Goal: Task Accomplishment & Management: Complete application form

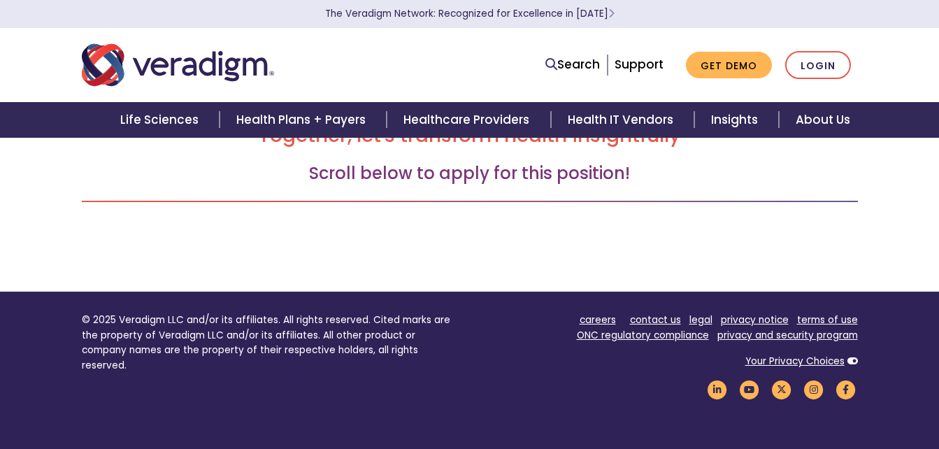
scroll to position [159, 0]
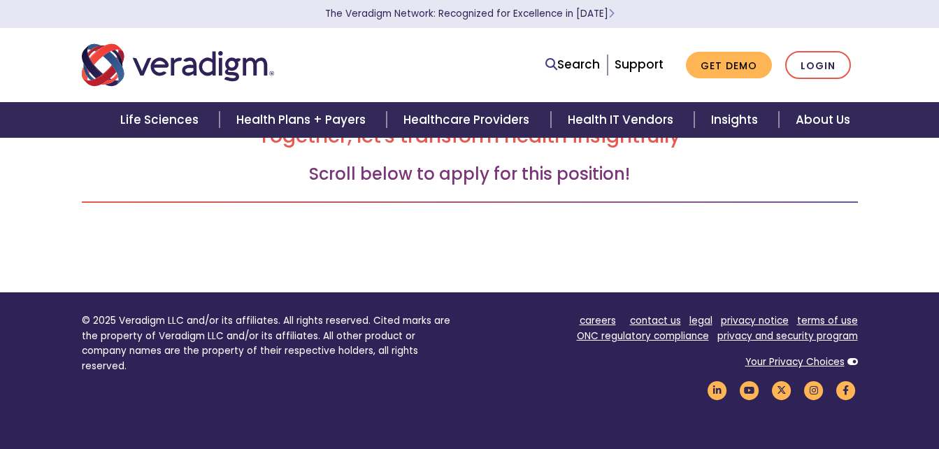
click at [475, 185] on h3 "Scroll below to apply for this position!" at bounding box center [470, 174] width 776 height 20
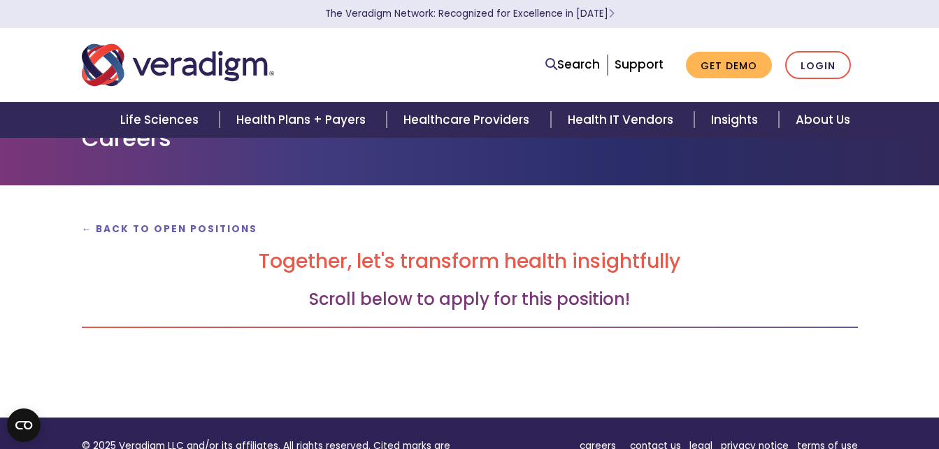
scroll to position [0, 0]
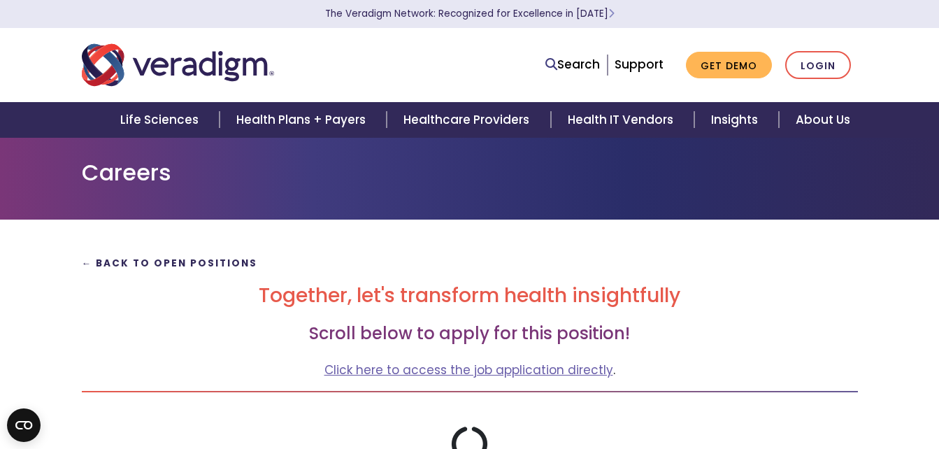
click at [229, 265] on strong "← Back to Open Positions" at bounding box center [170, 263] width 176 height 13
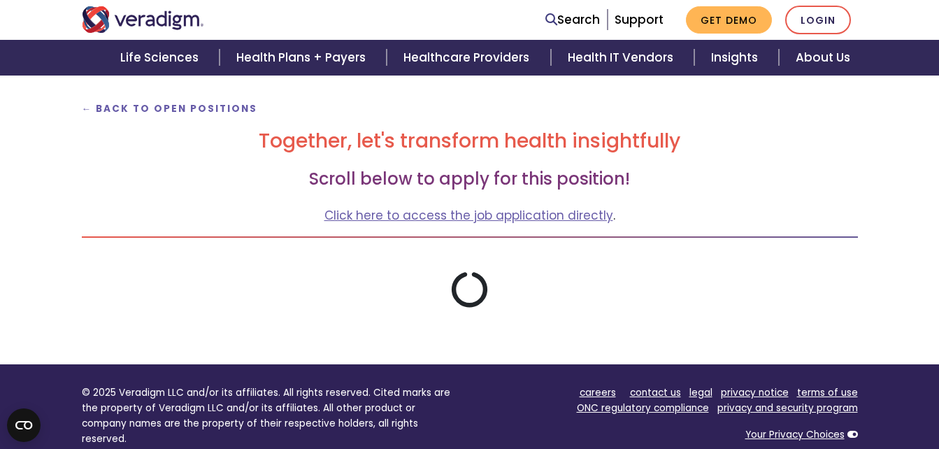
scroll to position [201, 0]
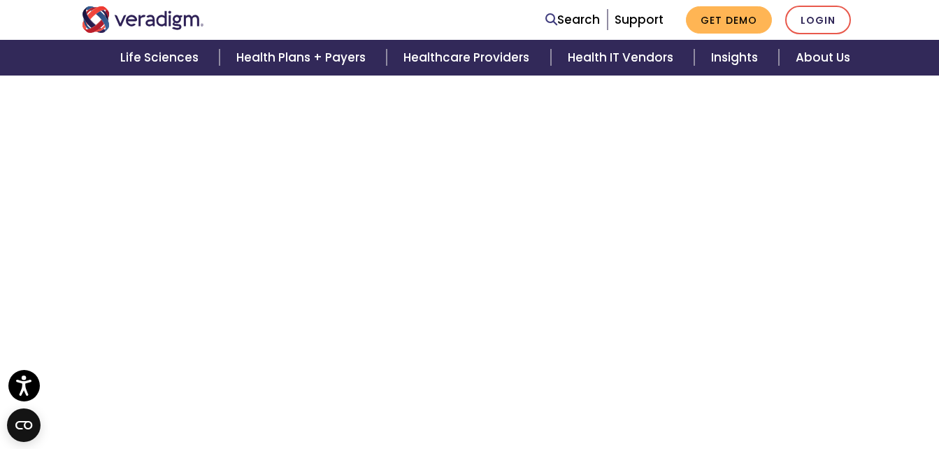
scroll to position [2863, 0]
